Goal: Use online tool/utility: Use online tool/utility

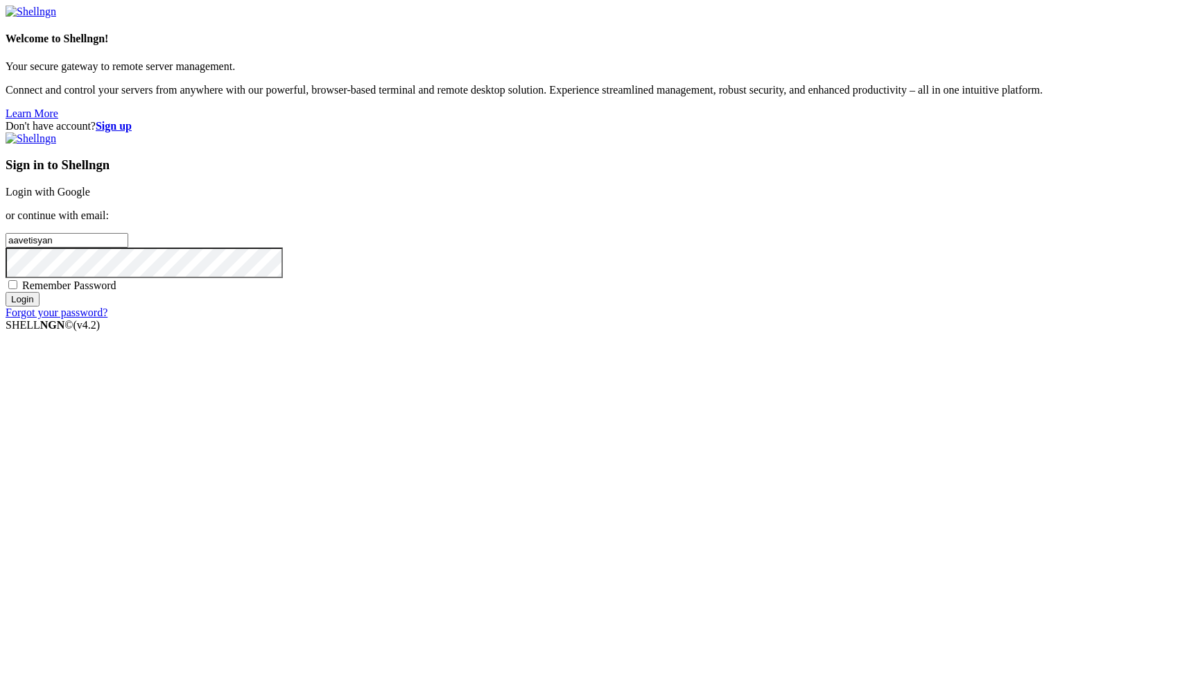
click at [90, 198] on link "Login with Google" at bounding box center [48, 192] width 85 height 12
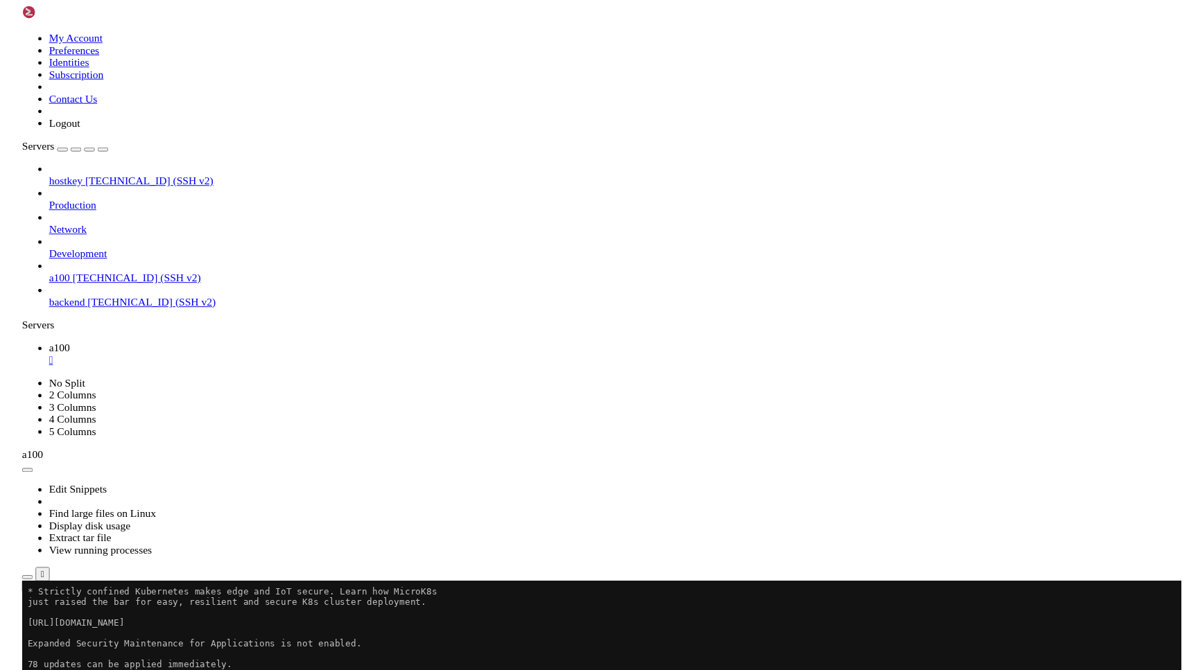
scroll to position [236, 0]
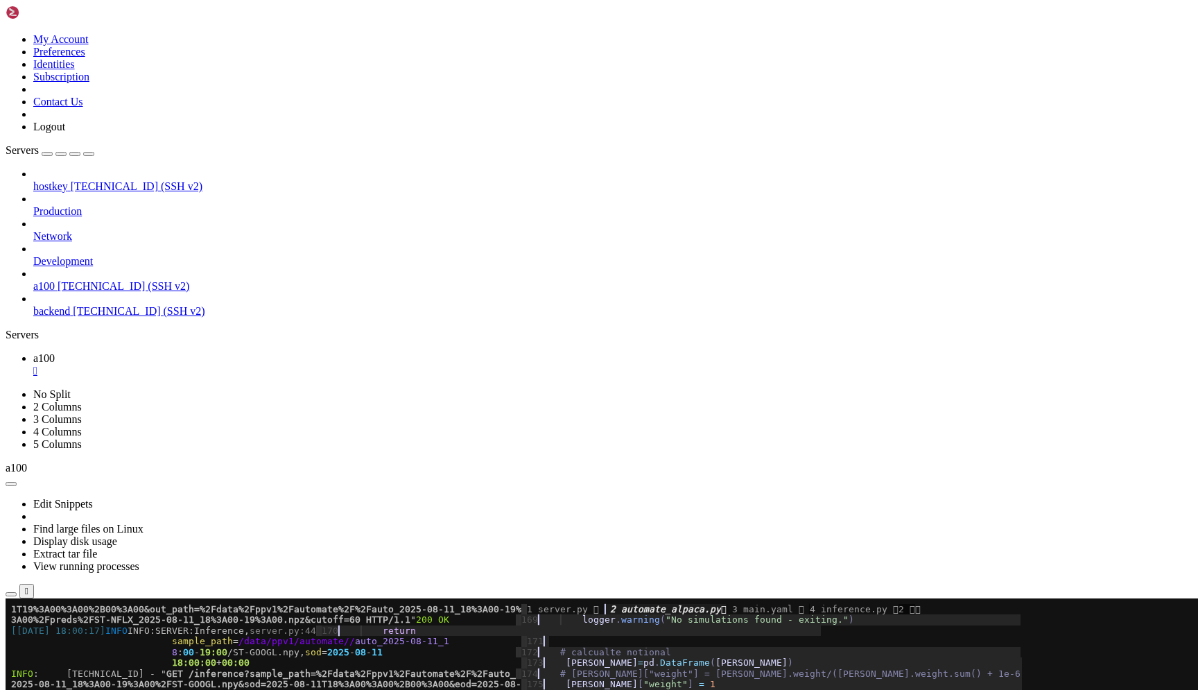
click at [392, 622] on span "3A00%2Fpreds%2FST-NFLX_2025-08-11_18%3A00-19%3A00.npz&cutoff=60 HTTP/1.1" at bounding box center [210, 619] width 399 height 10
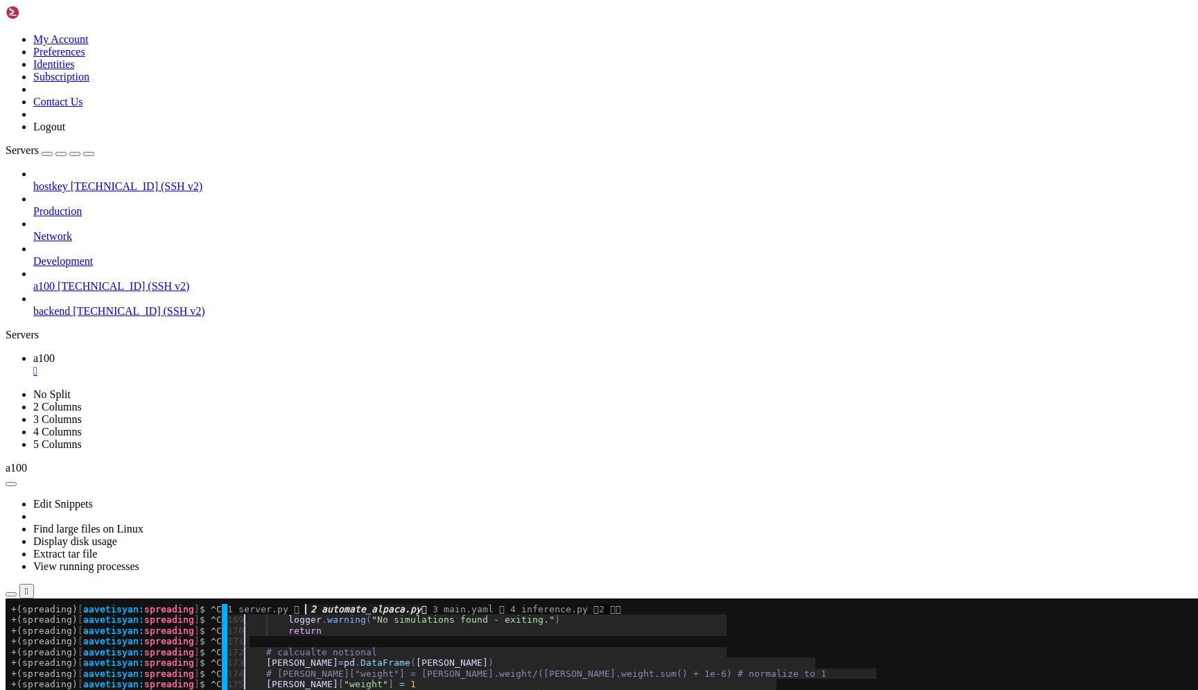
paste textarea "p"
type textarea "p"
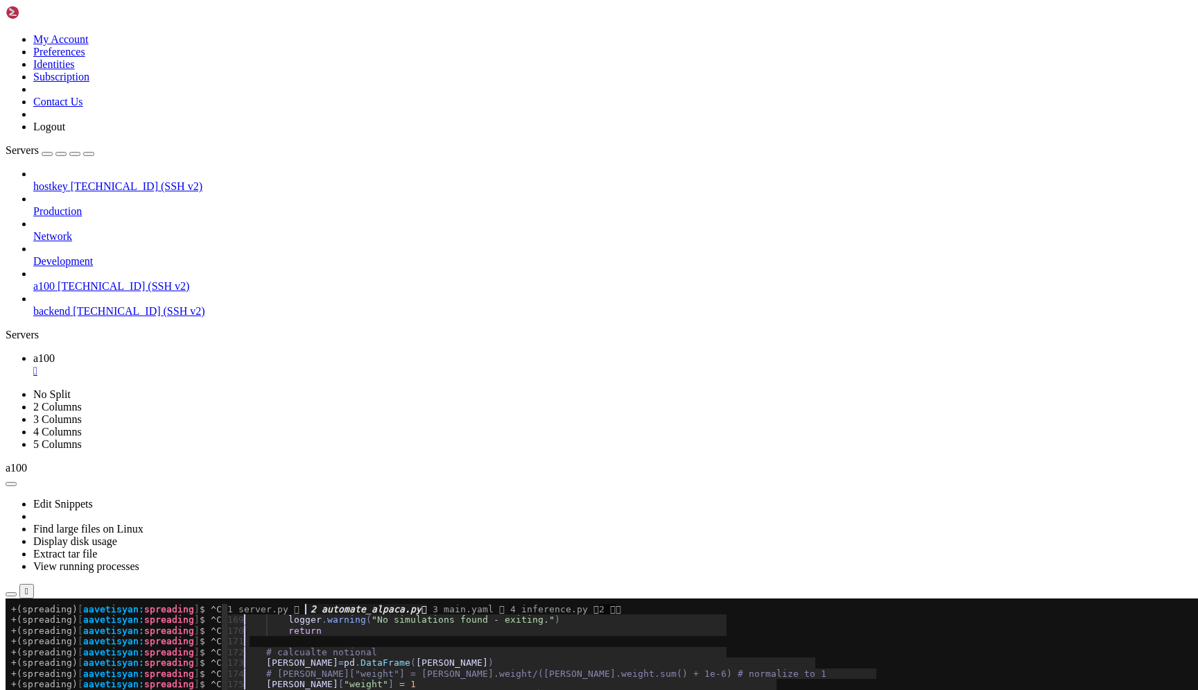
click at [295, 689] on x-row "+(spreading) [ aavetisyan: spreading ] $ python ./scripts/server.py --config_pa…" at bounding box center [516, 695] width 1011 height 10
